Goal: Check status: Check status

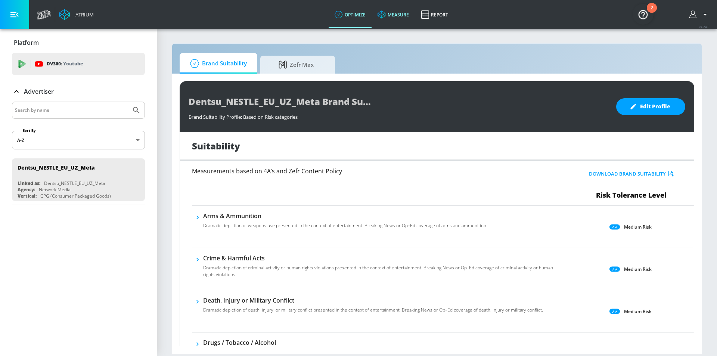
click at [405, 12] on link "measure" at bounding box center [393, 14] width 43 height 27
